Goal: Task Accomplishment & Management: Use online tool/utility

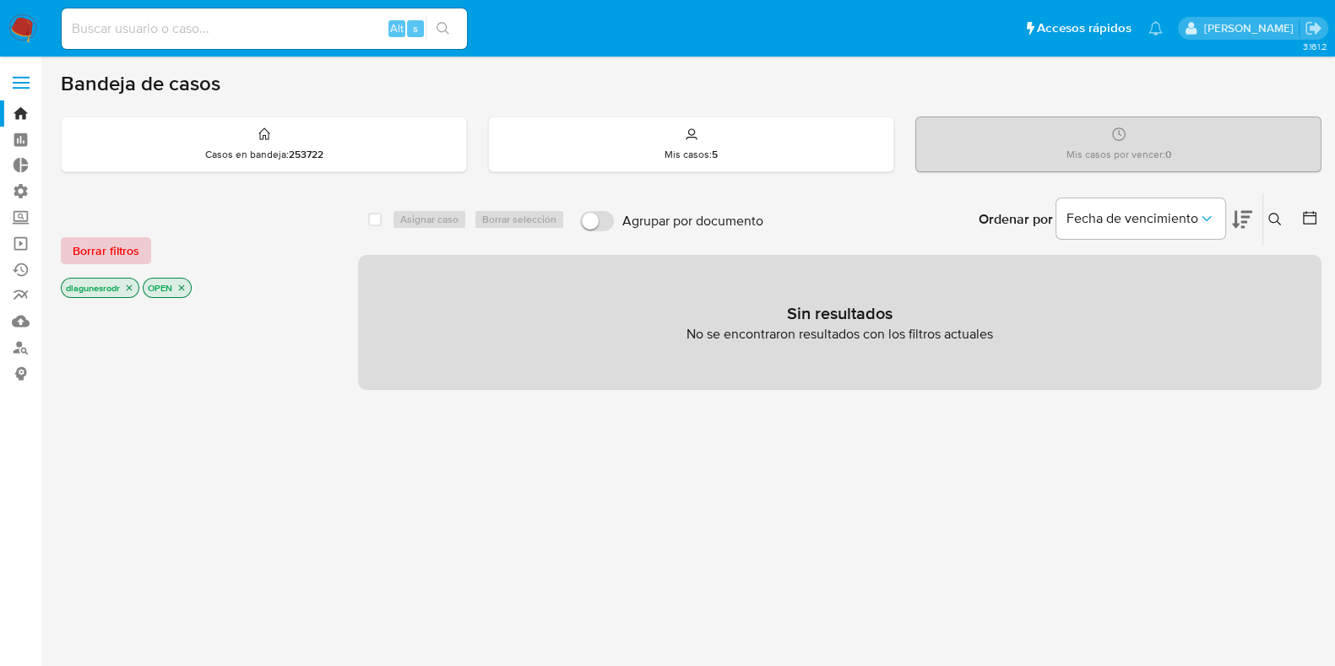
click at [93, 252] on span "Borrar filtros" at bounding box center [106, 251] width 67 height 24
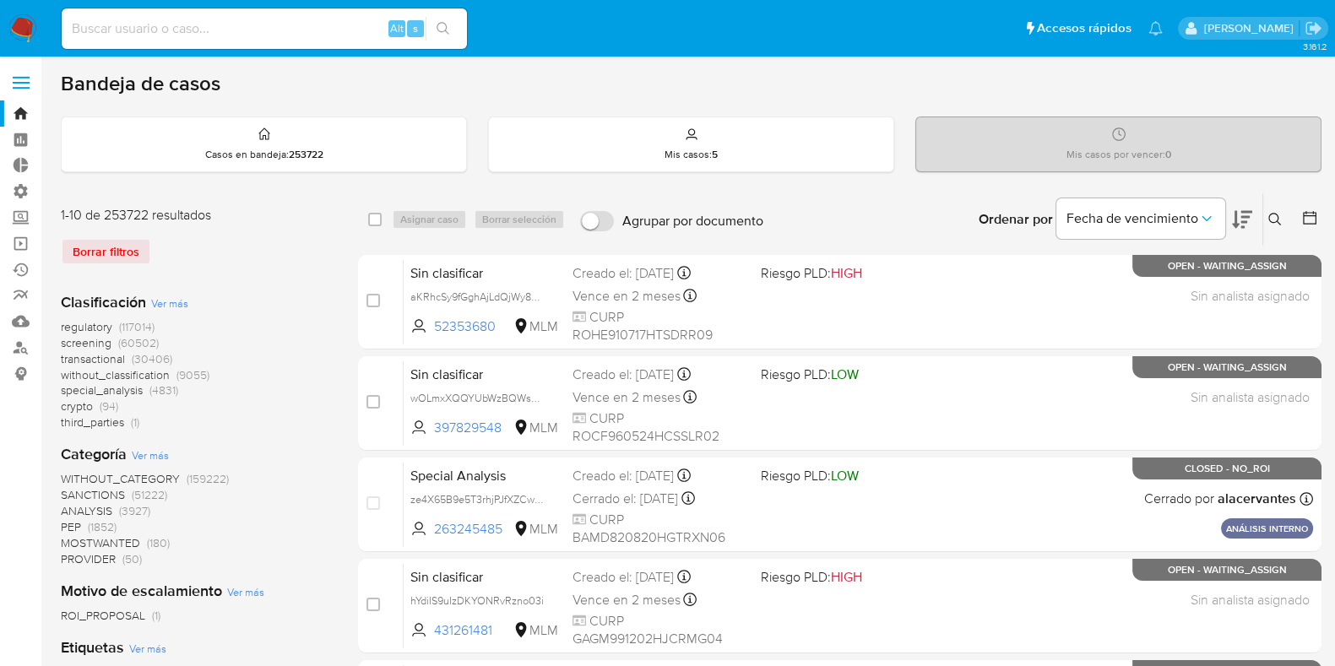
click at [1271, 213] on icon at bounding box center [1275, 220] width 14 height 14
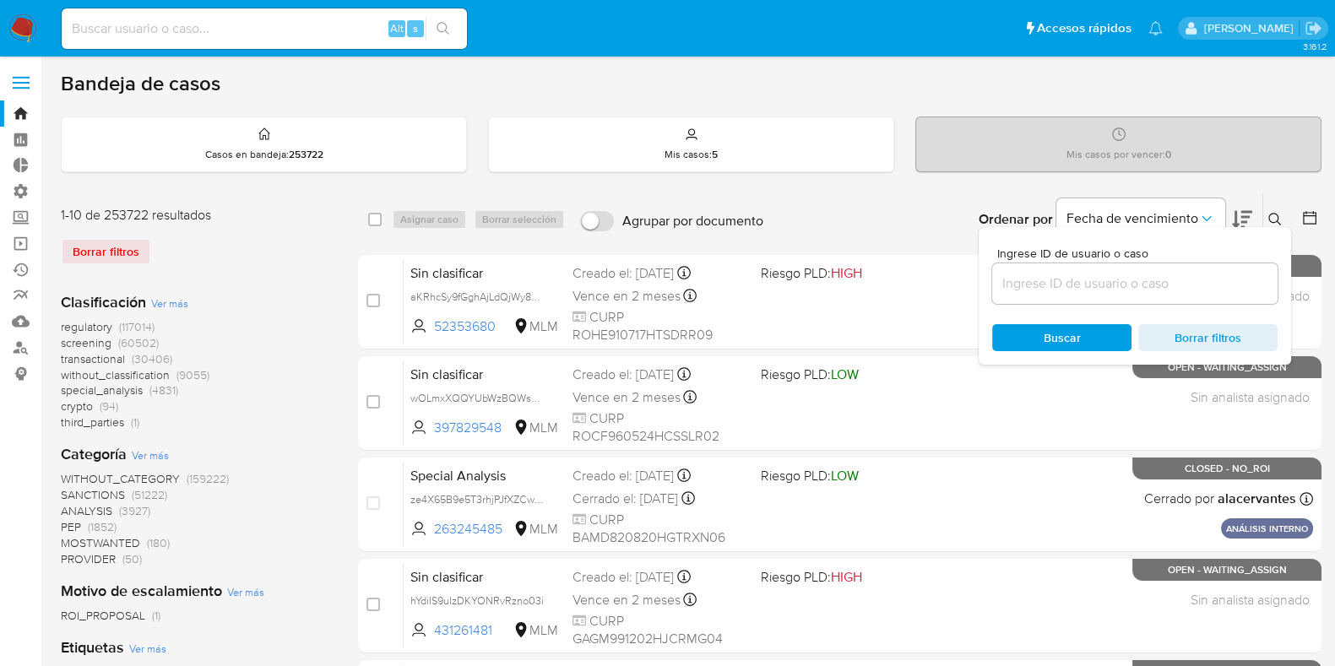
click at [1129, 282] on input at bounding box center [1134, 284] width 285 height 22
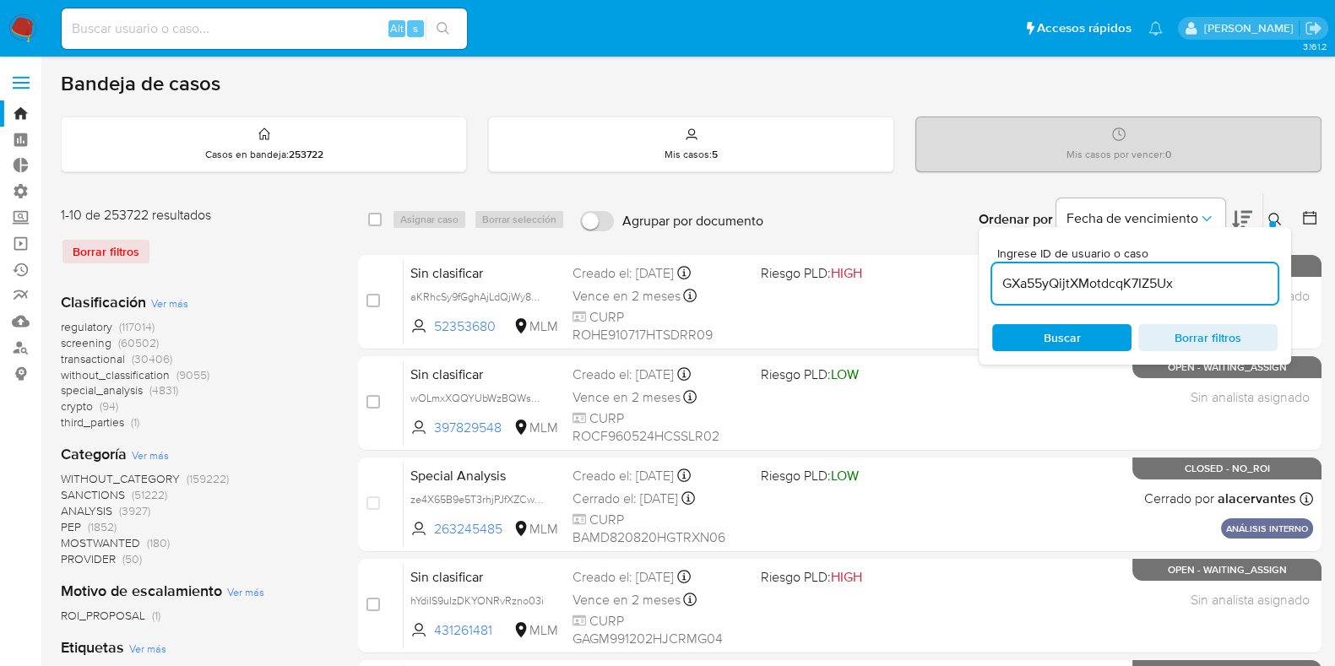
type input "GXa55yQijtXMotdcqK7IZ5Ux"
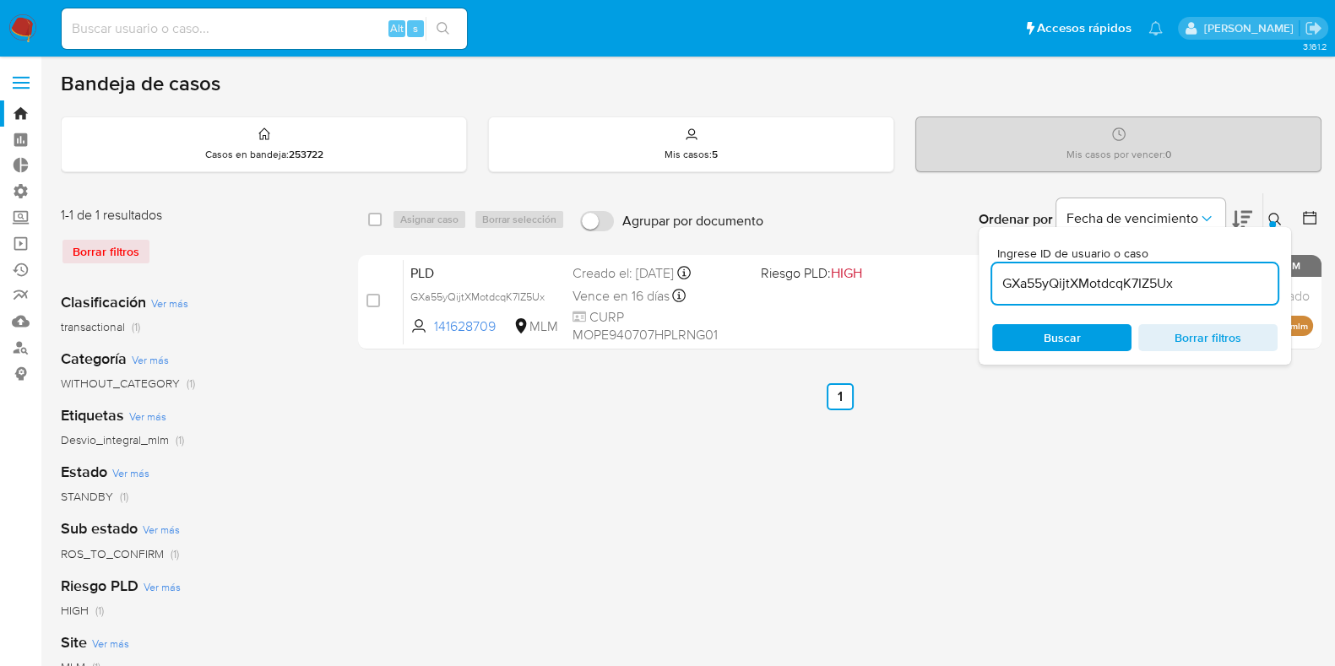
click at [899, 196] on div "Ordenar por Fecha de vencimiento No es posible ordenar los resultados mientras …" at bounding box center [1047, 219] width 550 height 52
click at [1229, 459] on div "select-all-cases-checkbox Asignar caso Borrar selección Agrupar por documento O…" at bounding box center [840, 563] width 964 height 741
click at [1271, 213] on icon at bounding box center [1274, 219] width 13 height 13
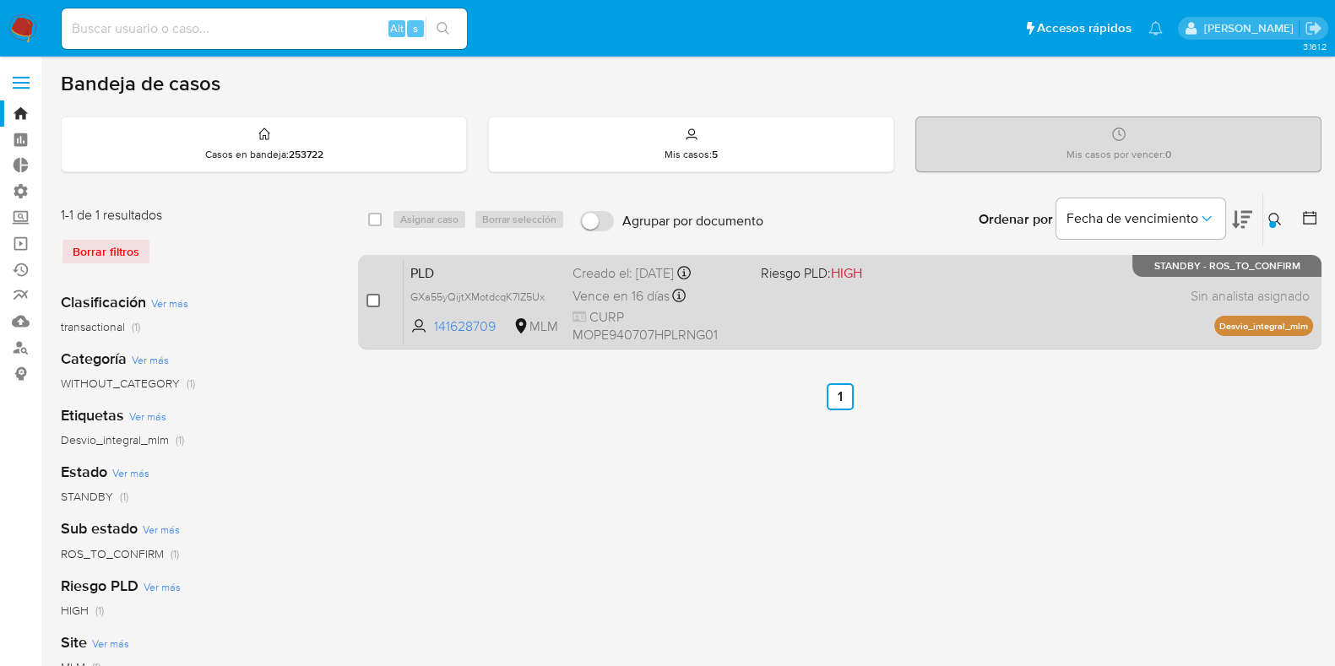
click at [372, 300] on input "checkbox" at bounding box center [374, 301] width 14 height 14
checkbox input "true"
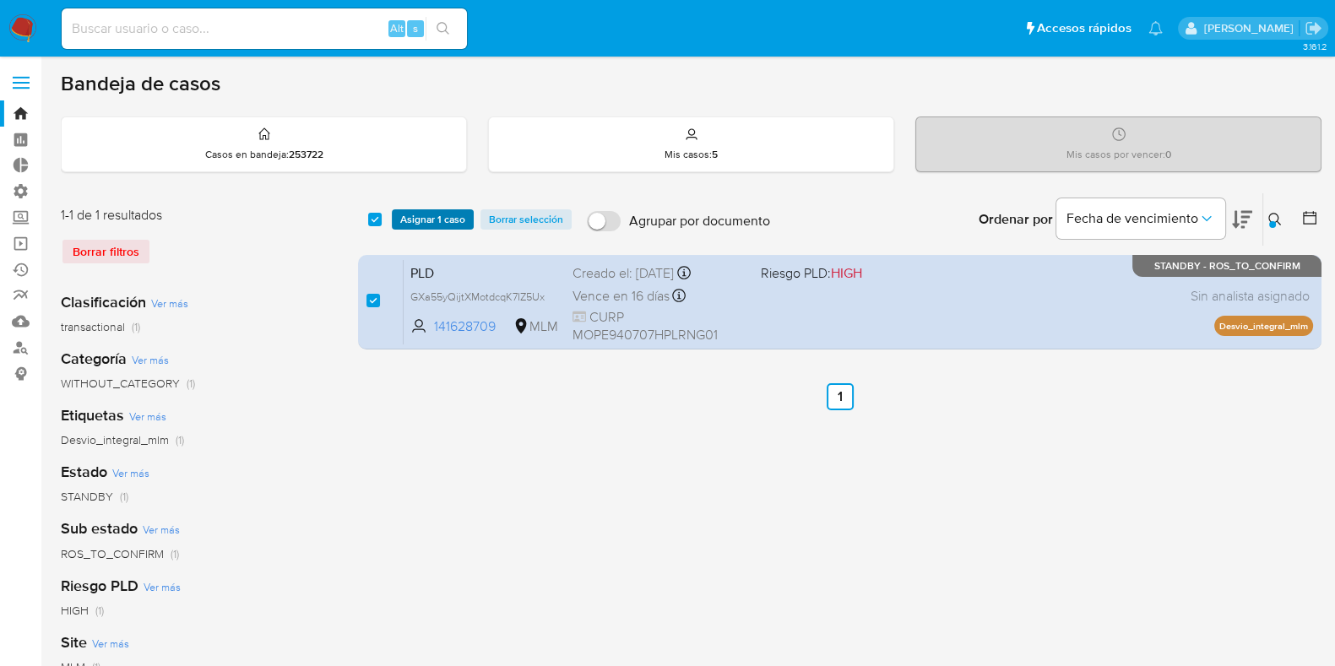
click at [423, 213] on span "Asignar 1 caso" at bounding box center [432, 219] width 65 height 17
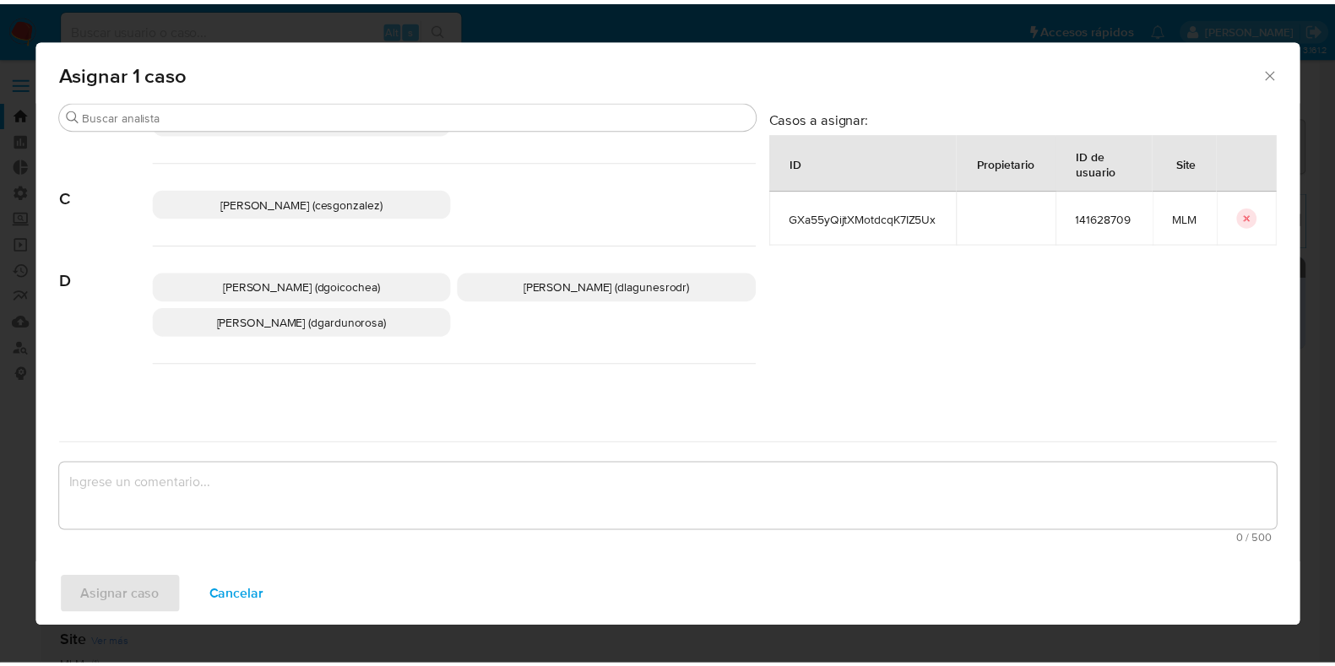
scroll to position [185, 0]
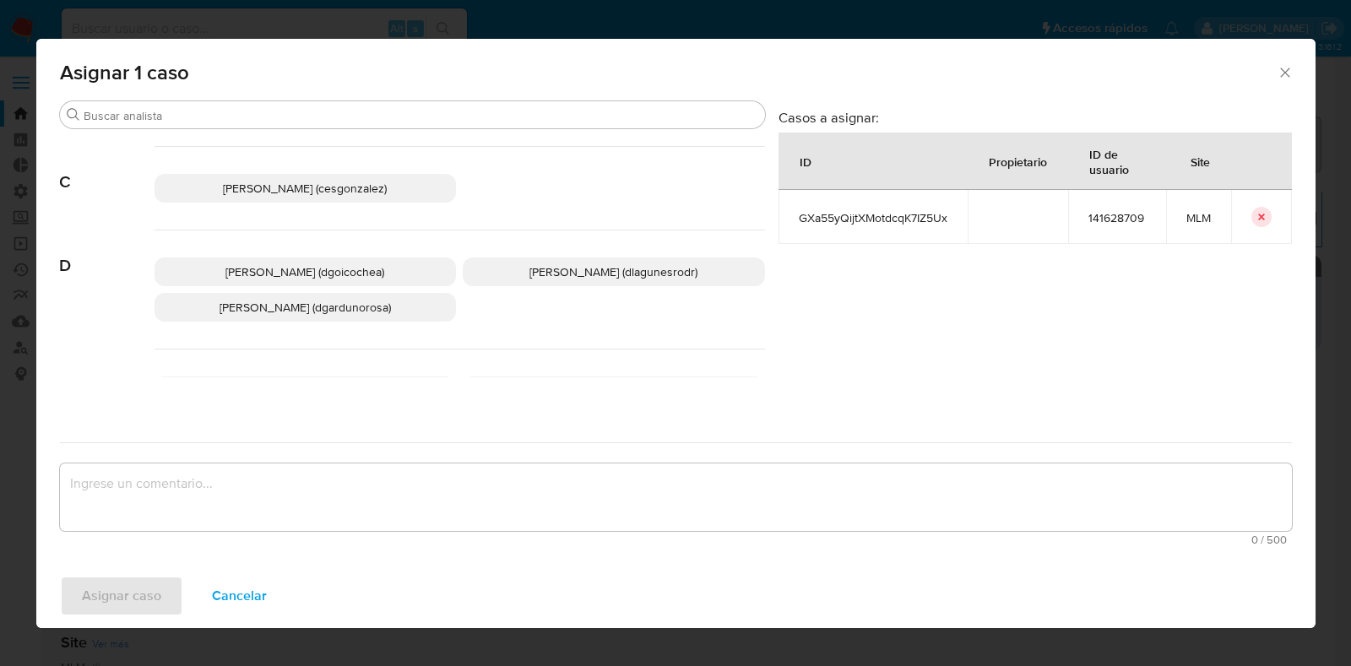
click at [589, 270] on span "Daniela Rosa Lagunes (dlagunesrodr)" at bounding box center [614, 271] width 168 height 17
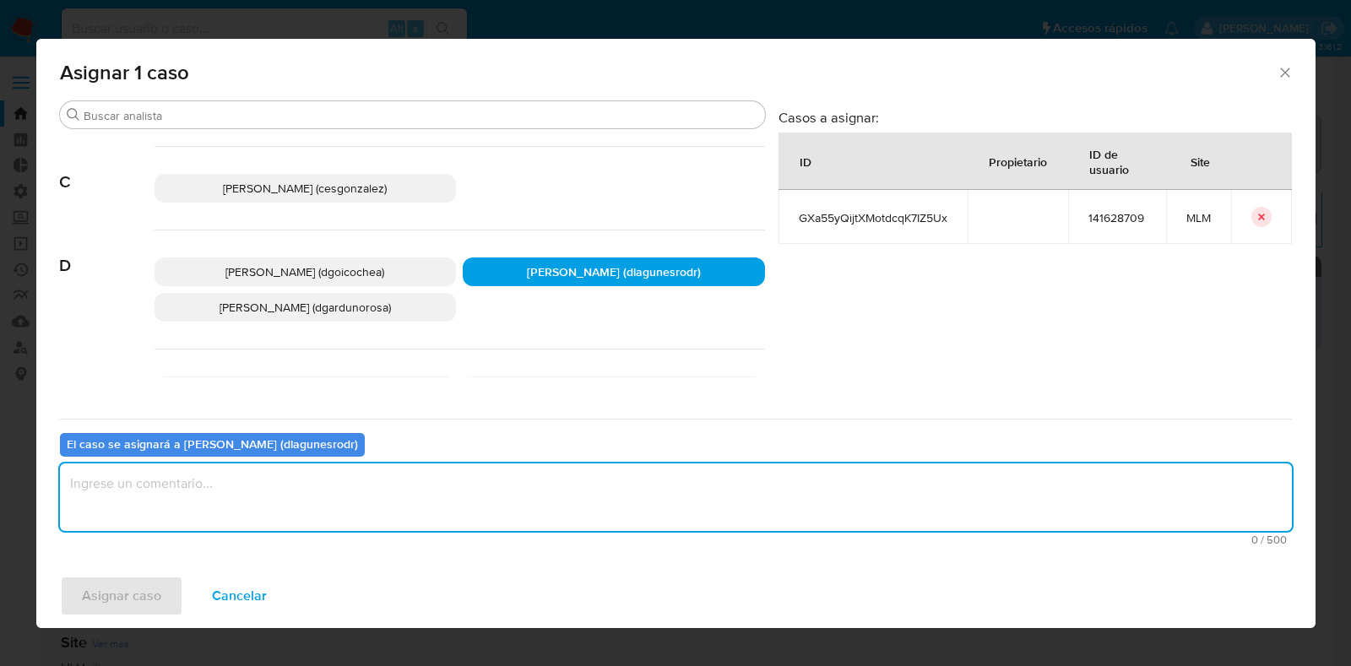
click at [318, 471] on textarea "assign-modal" at bounding box center [676, 498] width 1232 height 68
type textarea "Reporte 24 horas"
click at [112, 596] on span "Asignar caso" at bounding box center [121, 596] width 79 height 37
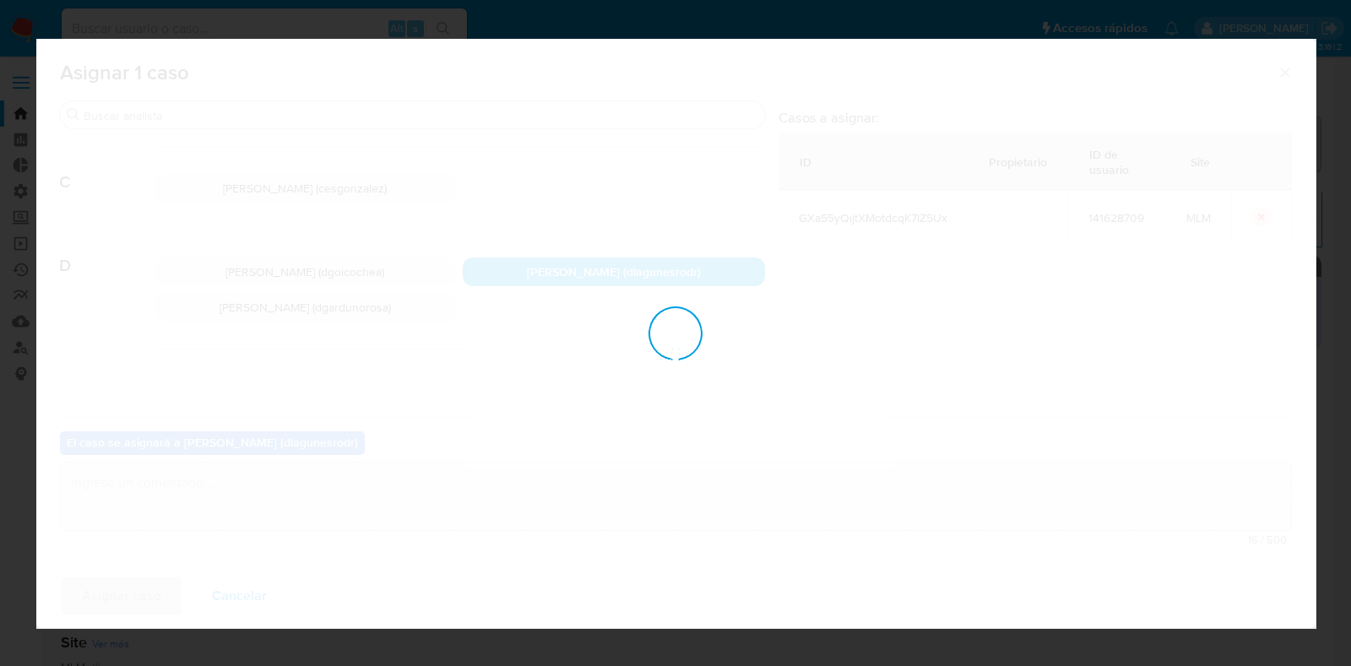
checkbox input "false"
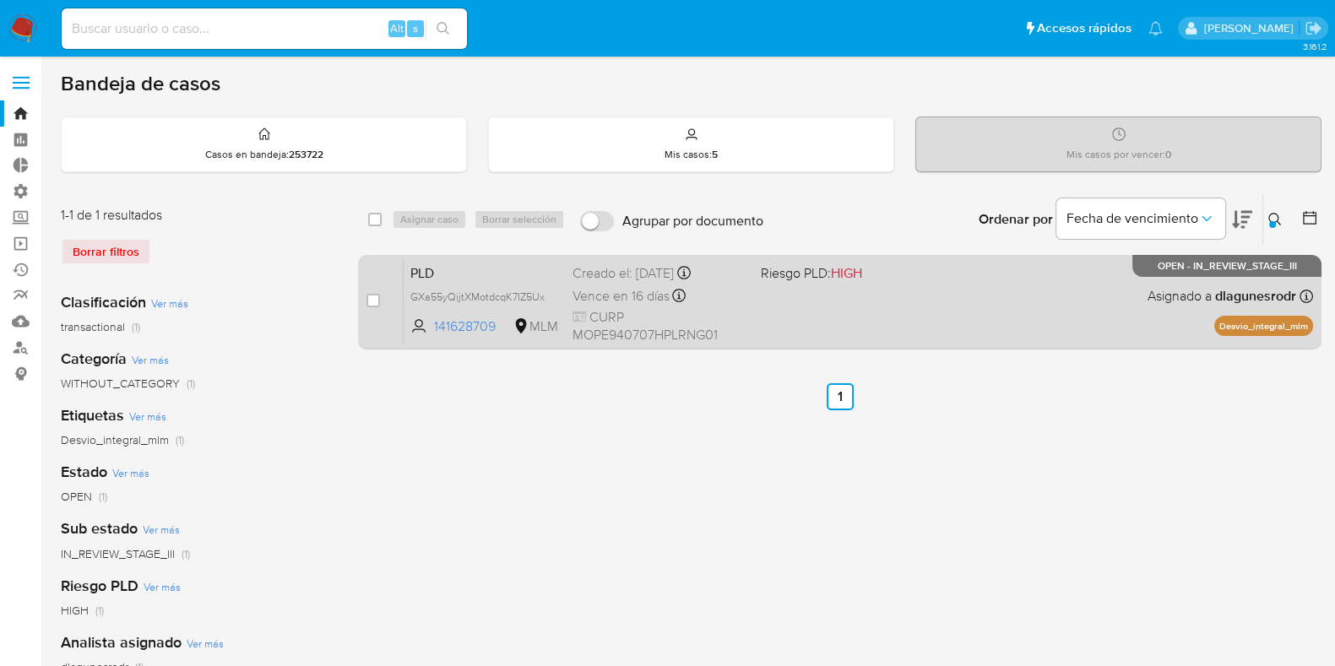
click at [502, 269] on span "PLD" at bounding box center [484, 272] width 149 height 22
click at [464, 271] on span "PLD" at bounding box center [484, 272] width 149 height 22
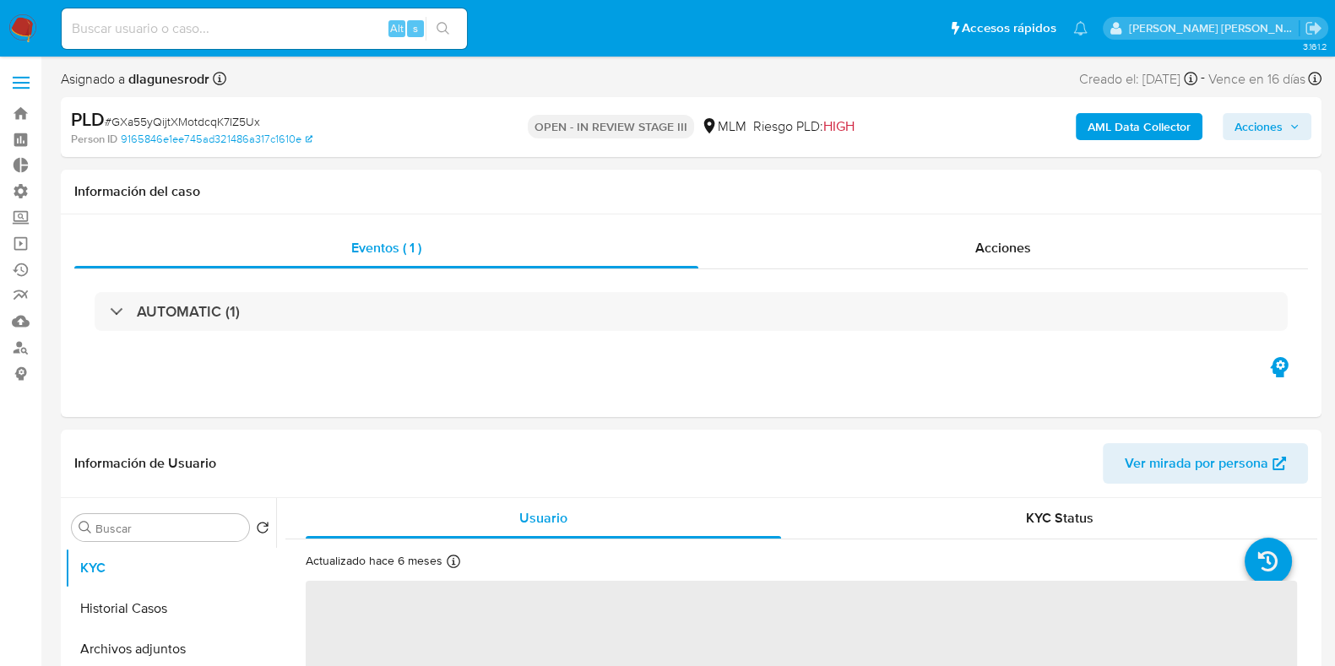
select select "10"
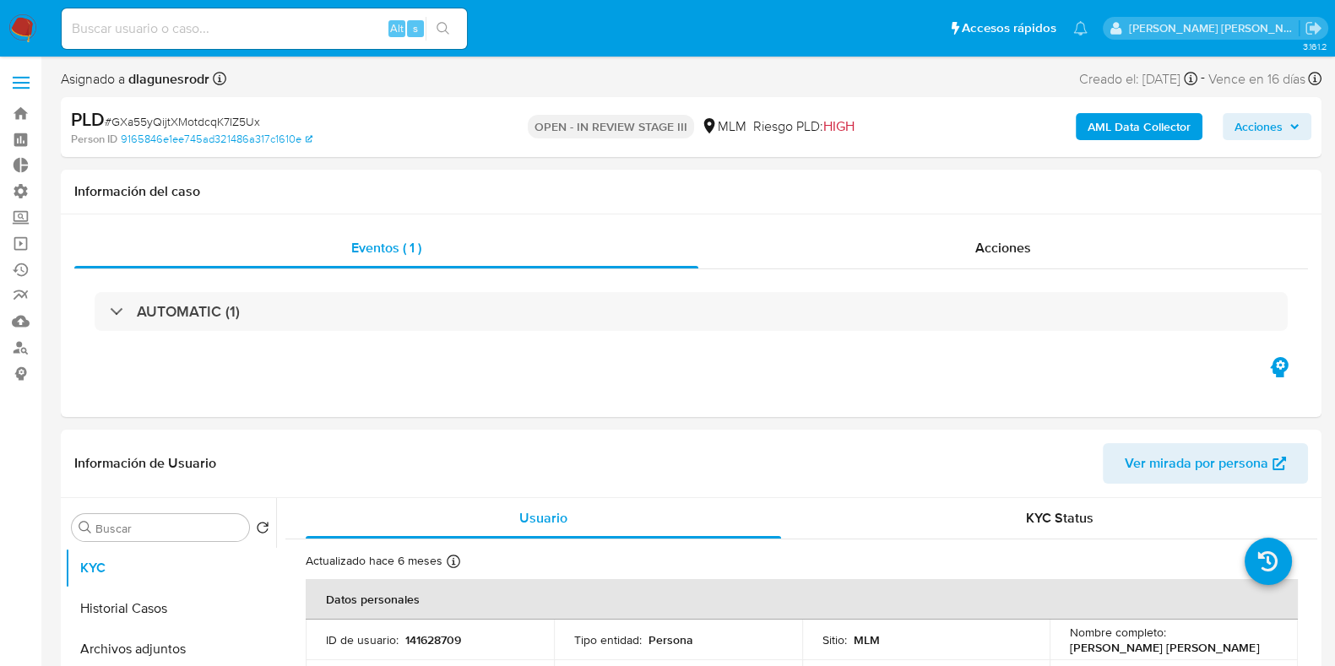
click at [1304, 135] on button "Acciones" at bounding box center [1267, 126] width 89 height 27
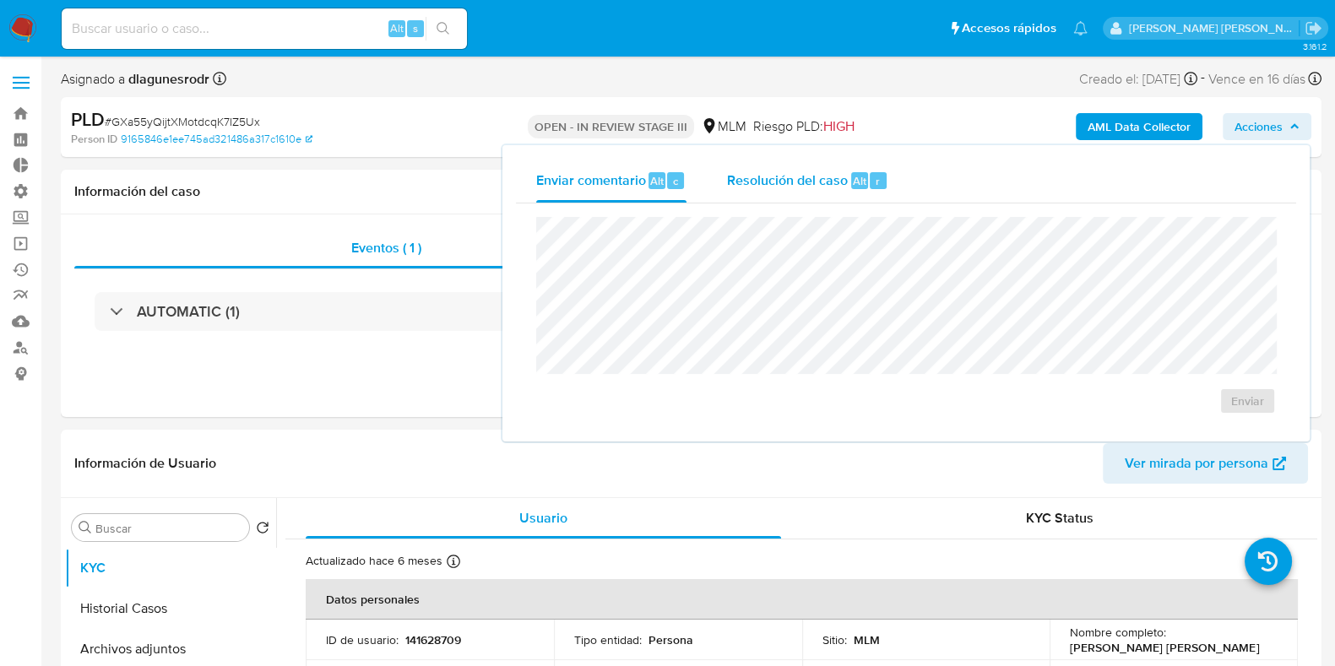
click at [800, 187] on span "Resolución del caso" at bounding box center [787, 180] width 121 height 19
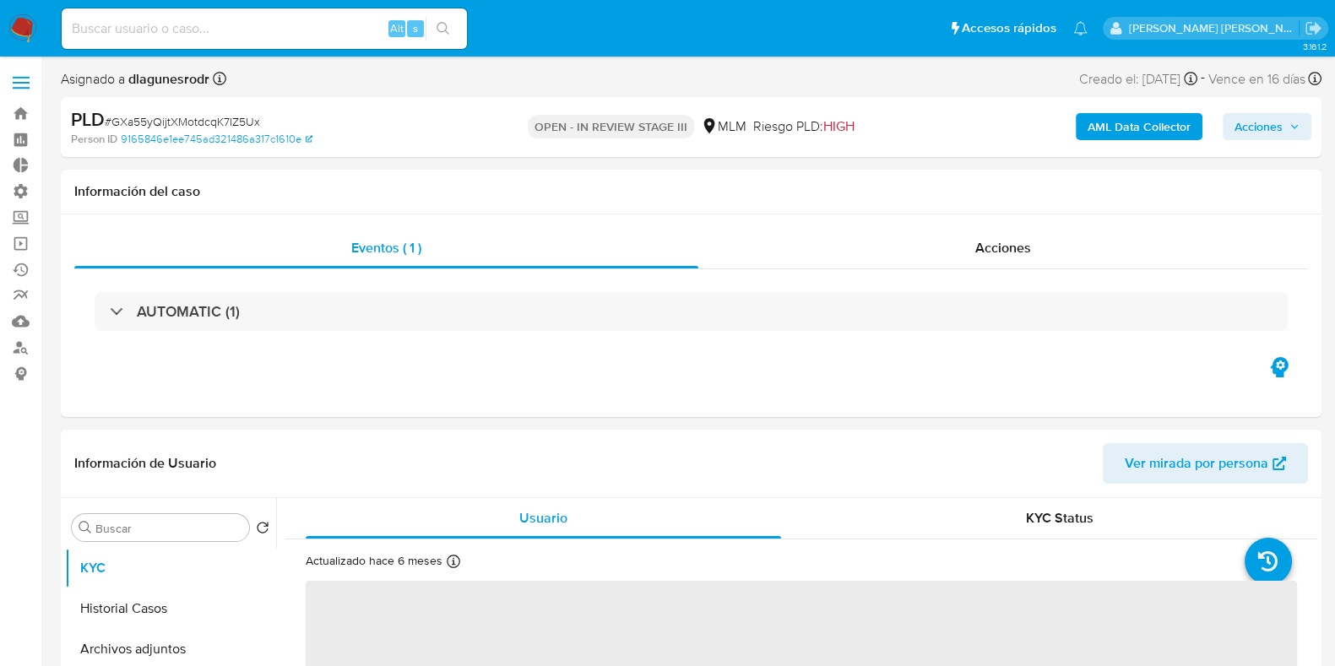
select select "10"
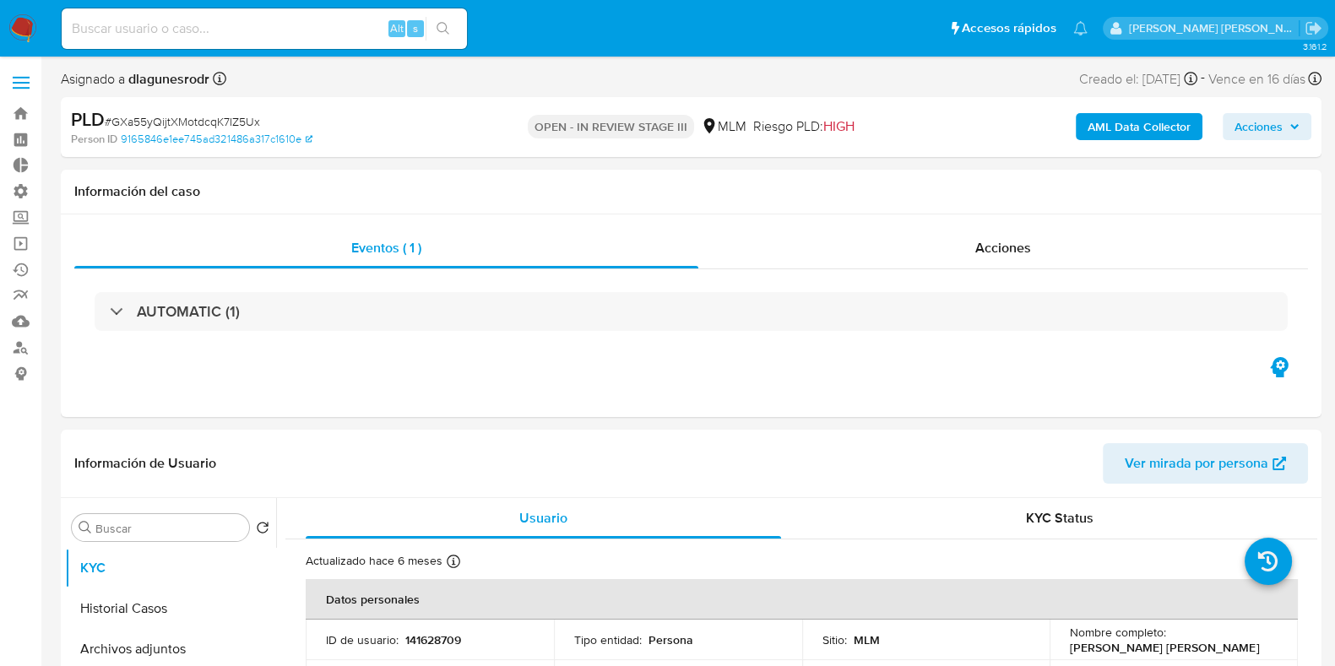
click at [1289, 133] on span "Acciones" at bounding box center [1267, 127] width 65 height 24
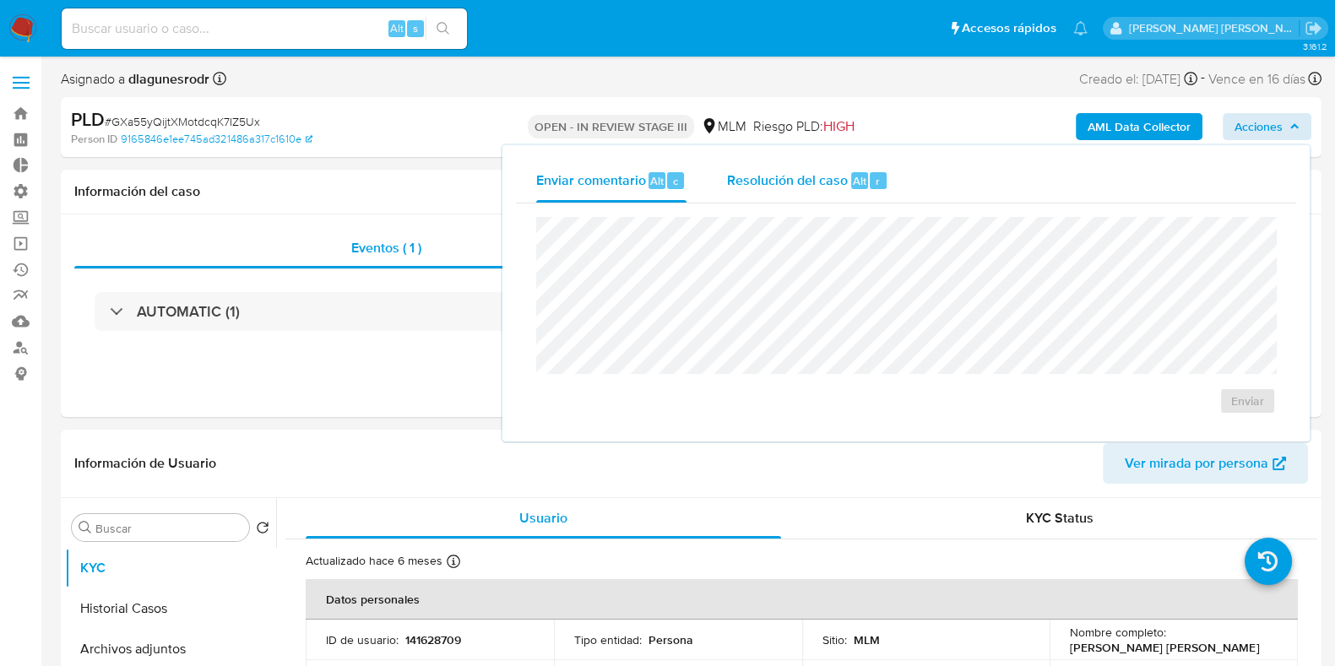
click at [822, 171] on span "Resolución del caso" at bounding box center [787, 180] width 121 height 19
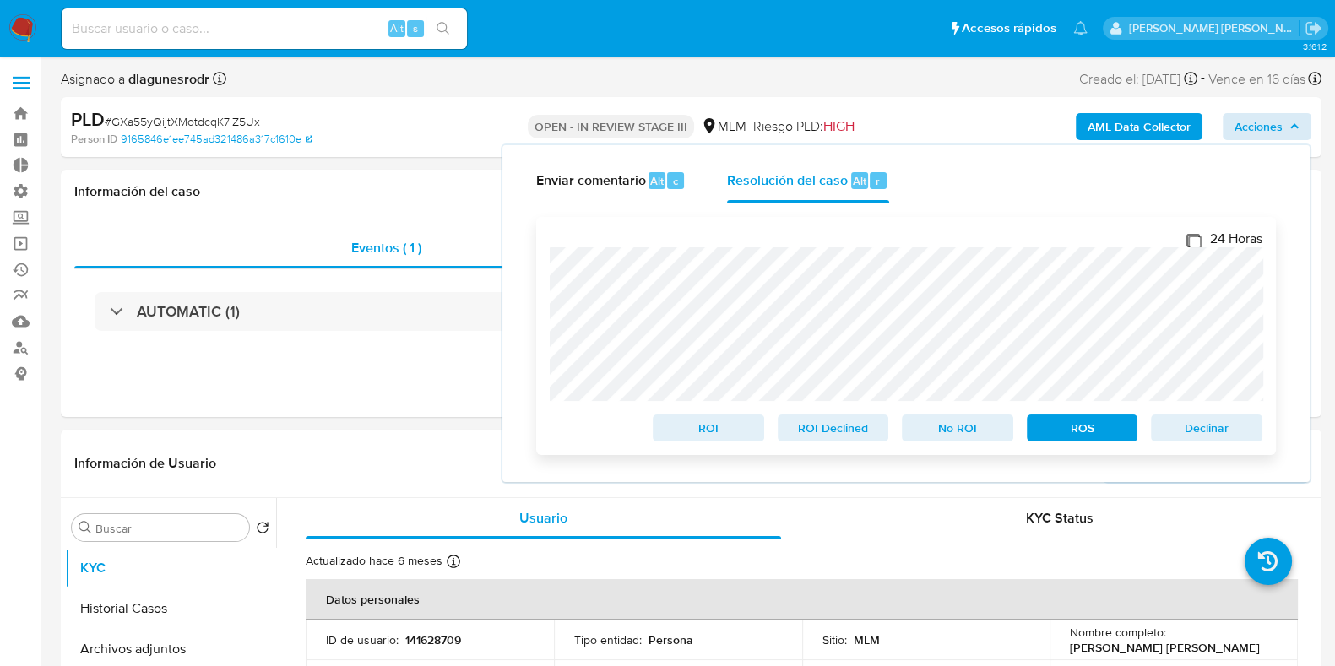
click at [1193, 238] on input "24 Horas" at bounding box center [1194, 241] width 14 height 14
checkbox input "true"
click at [1079, 440] on span "ROS" at bounding box center [1083, 428] width 88 height 24
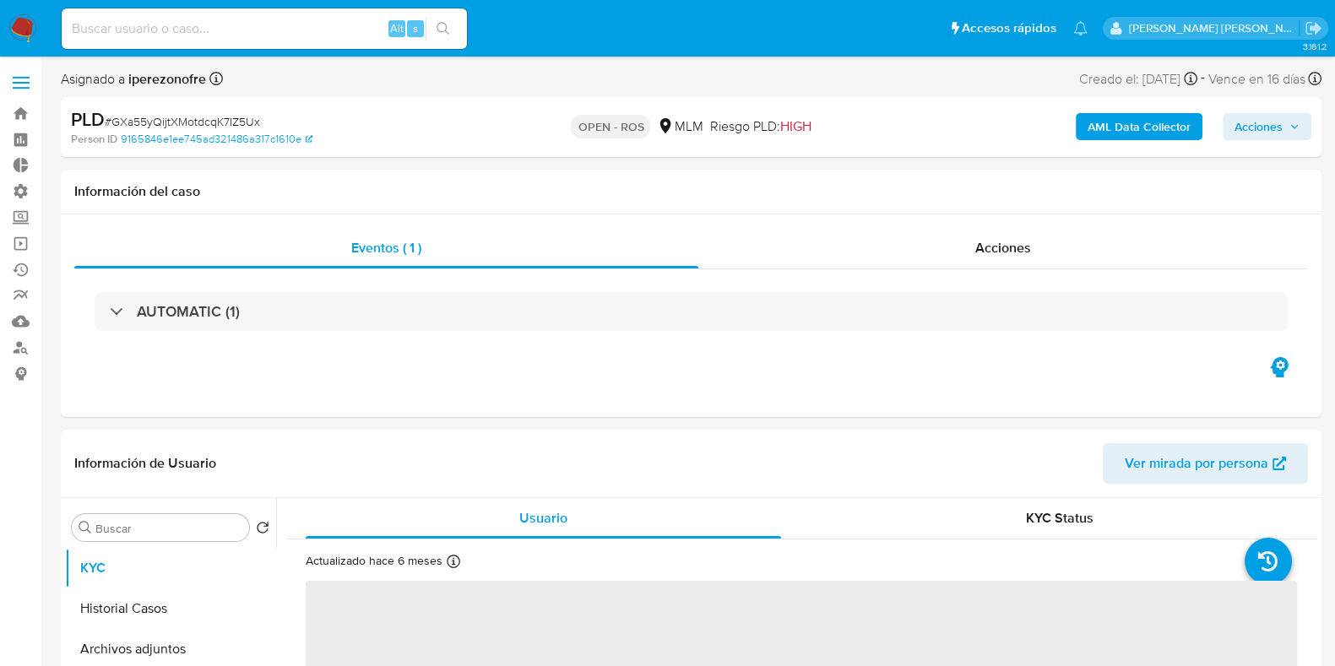
select select "10"
